Goal: Task Accomplishment & Management: Use online tool/utility

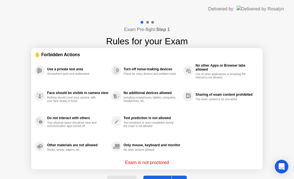
click at [166, 176] on button "Got it" at bounding box center [164, 182] width 43 height 14
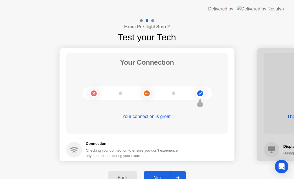
click at [159, 174] on button "Next" at bounding box center [165, 178] width 42 height 14
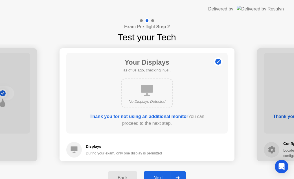
click at [159, 174] on button "Next" at bounding box center [165, 178] width 42 height 14
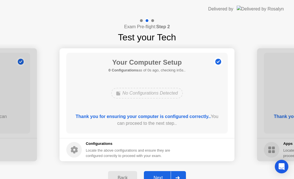
click at [154, 176] on div "Next" at bounding box center [158, 177] width 25 height 5
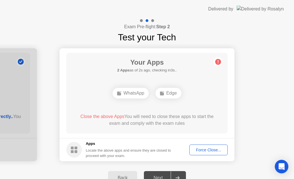
click at [206, 148] on div "Force Close..." at bounding box center [208, 150] width 34 height 5
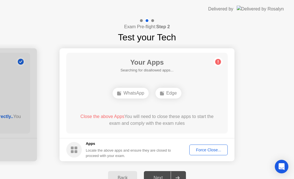
click at [197, 154] on button "Force Close..." at bounding box center [208, 149] width 38 height 11
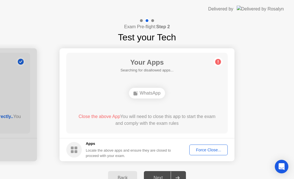
click at [209, 150] on div "Force Close..." at bounding box center [208, 150] width 34 height 5
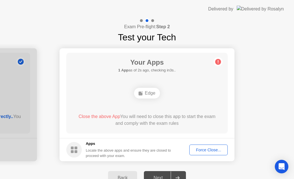
click at [202, 151] on div "Force Close..." at bounding box center [208, 150] width 34 height 5
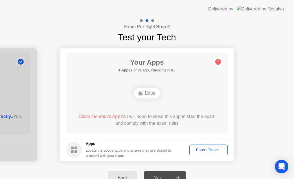
click at [216, 144] on button "Force Close..." at bounding box center [208, 149] width 38 height 11
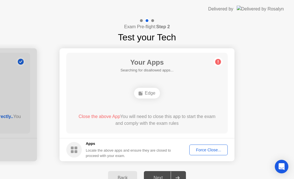
click at [204, 148] on div "Force Close..." at bounding box center [208, 150] width 34 height 5
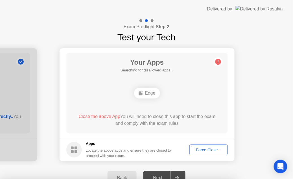
drag, startPoint x: 176, startPoint y: 124, endPoint x: 176, endPoint y: 130, distance: 5.4
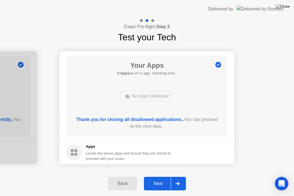
click at [154, 179] on div "Next" at bounding box center [158, 183] width 25 height 5
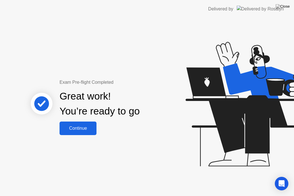
click at [94, 129] on div "Continue" at bounding box center [78, 128] width 34 height 5
